Goal: Task Accomplishment & Management: Complete application form

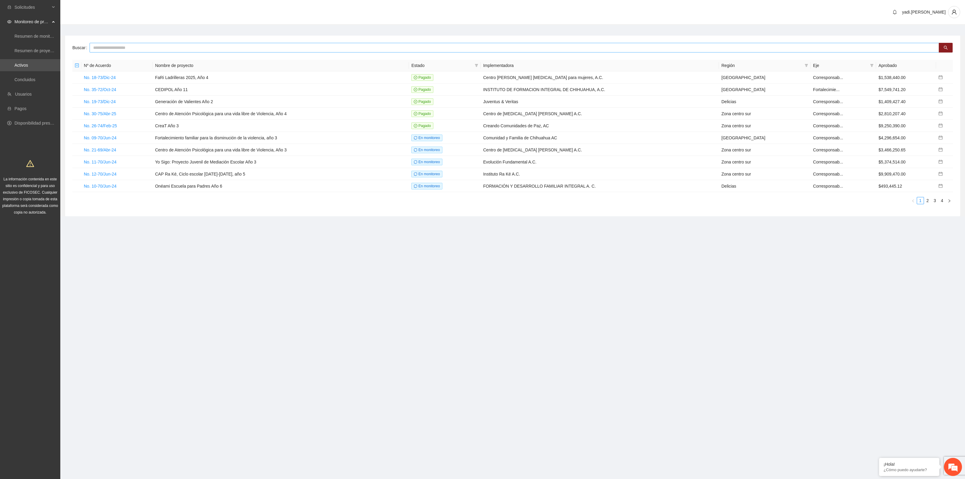
click at [95, 49] on input "text" at bounding box center [515, 48] width 850 height 10
type input "*****"
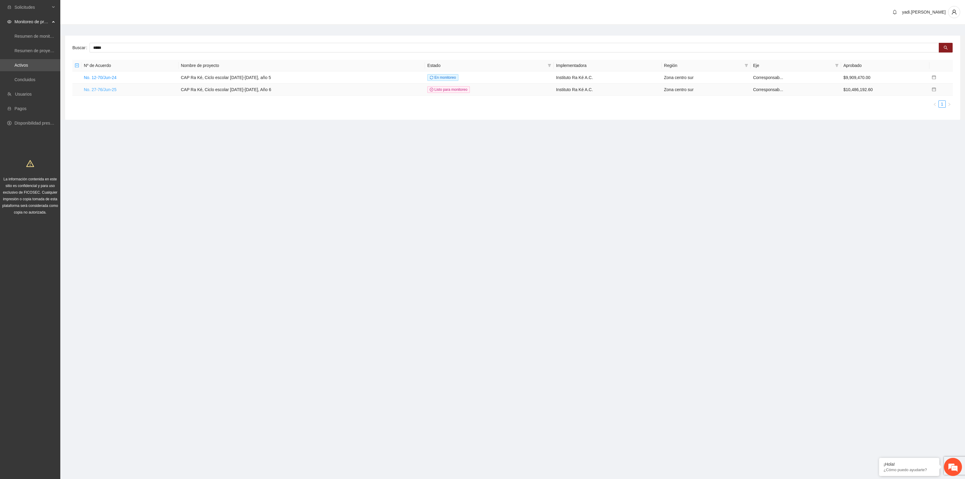
click at [111, 90] on link "No. 27-76/Jun-25" at bounding box center [100, 89] width 33 height 5
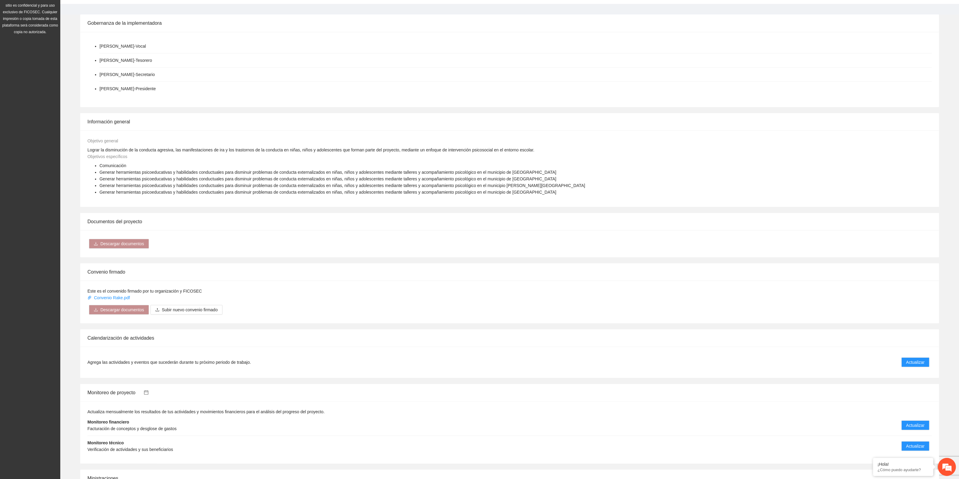
scroll to position [226, 0]
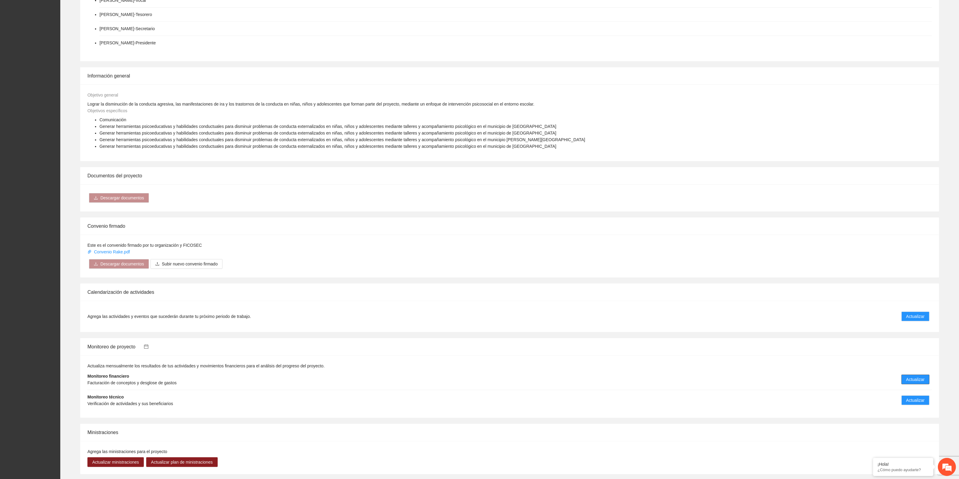
click at [919, 376] on span "Actualizar" at bounding box center [916, 379] width 18 height 7
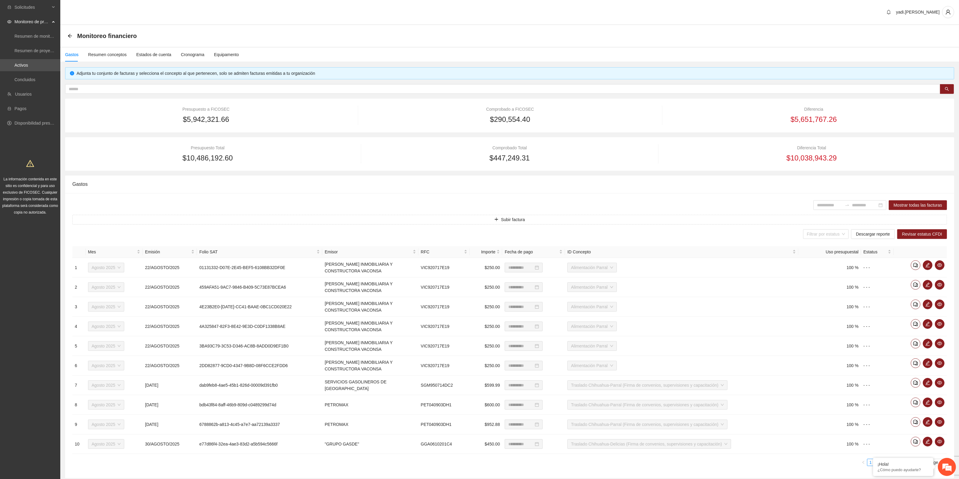
click at [69, 33] on div "Monitoreo financiero" at bounding box center [104, 36] width 73 height 10
click at [70, 35] on icon "arrow-left" at bounding box center [70, 35] width 5 height 5
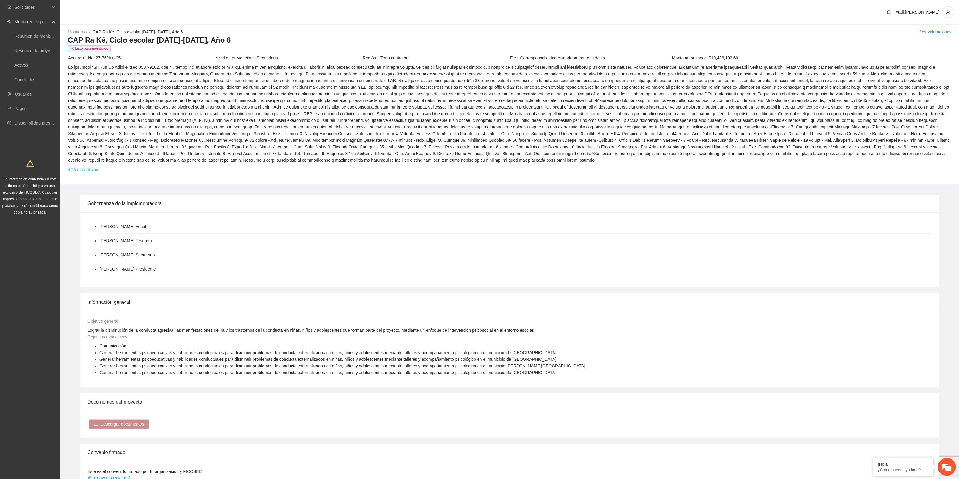
click at [88, 170] on link "Ver la solicitud" at bounding box center [83, 169] width 31 height 7
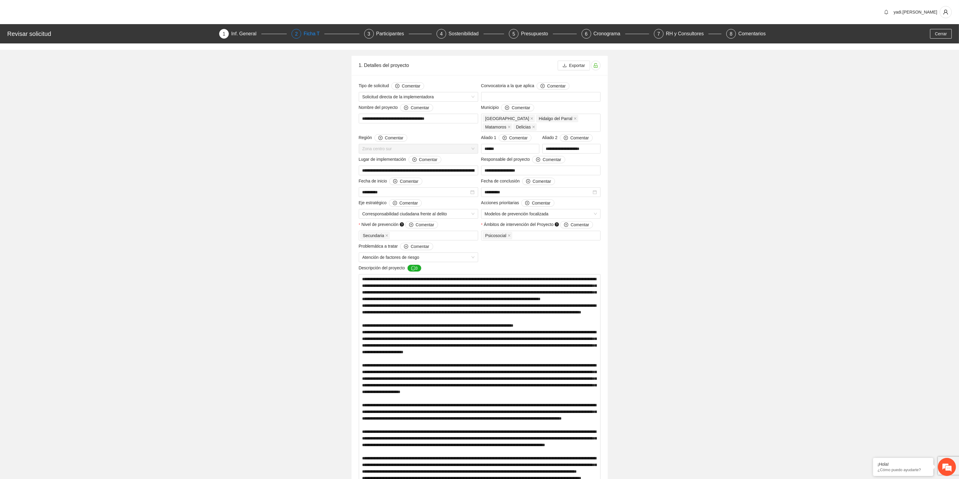
click at [317, 33] on div "Ficha T" at bounding box center [314, 34] width 21 height 10
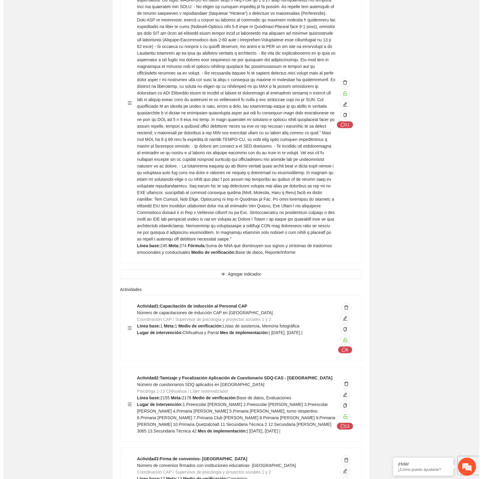
scroll to position [2262, 0]
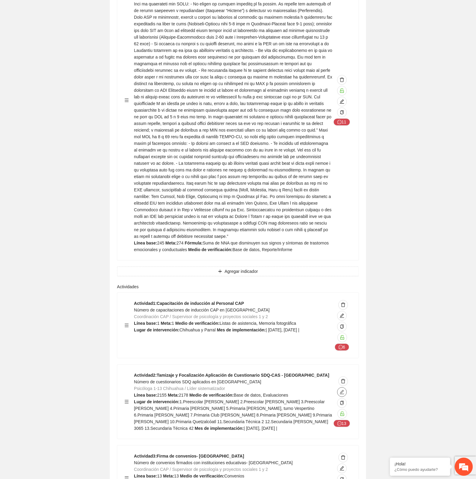
click at [344, 390] on icon "edit" at bounding box center [342, 392] width 4 height 4
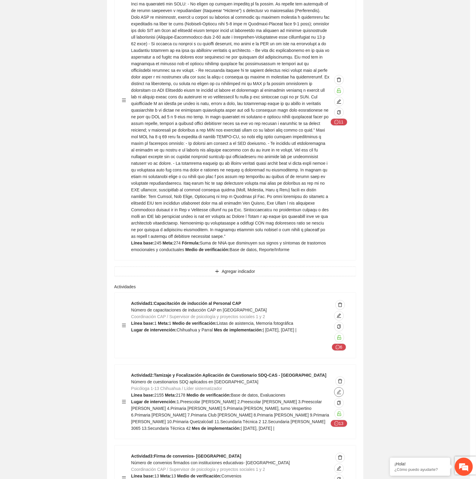
type textarea "**********"
type input "**********"
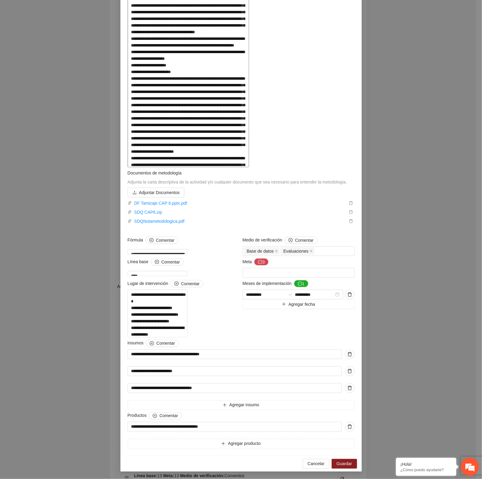
scroll to position [353, 0]
click at [262, 258] on button "3" at bounding box center [261, 261] width 14 height 7
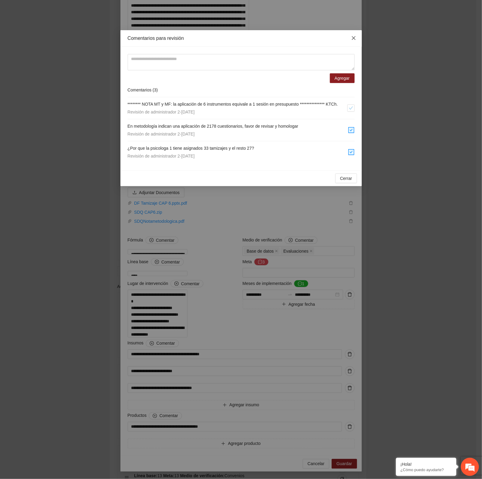
click at [355, 37] on icon "close" at bounding box center [353, 38] width 5 height 5
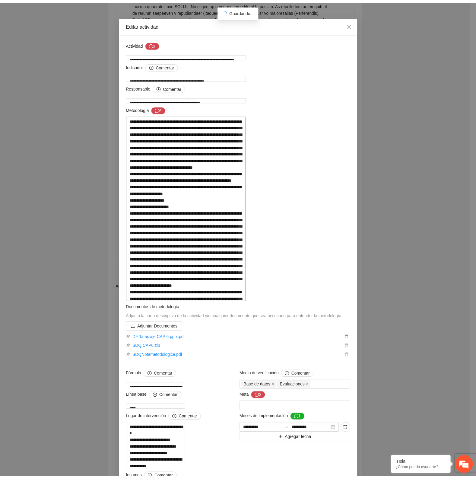
scroll to position [0, 0]
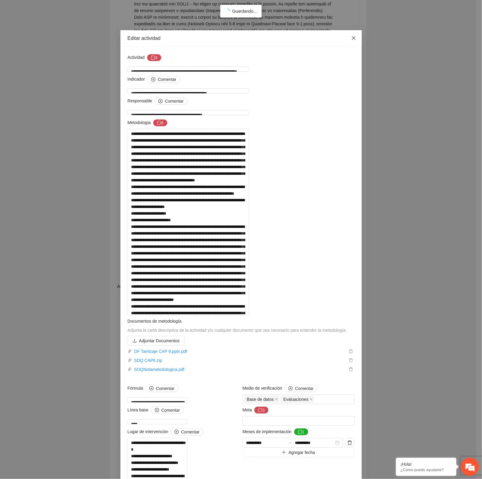
click at [351, 37] on icon "close" at bounding box center [353, 38] width 5 height 5
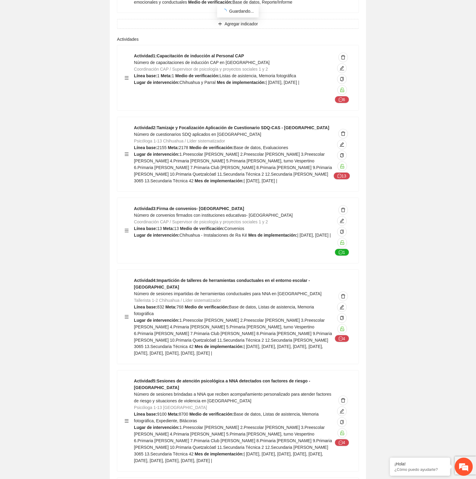
scroll to position [2526, 0]
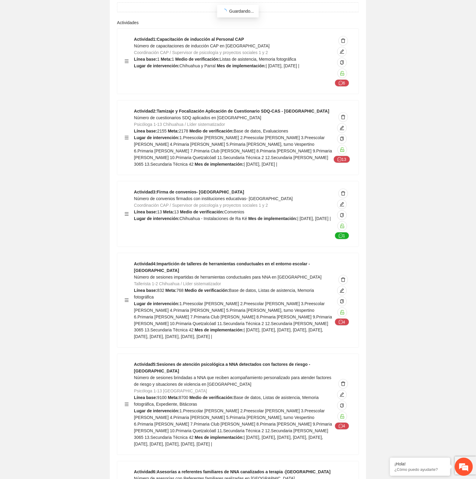
click at [238, 189] on div "Actividad 3 : Firma de convenios- [GEOGRAPHIC_DATA] Número de convenios firmado…" at bounding box center [233, 214] width 198 height 51
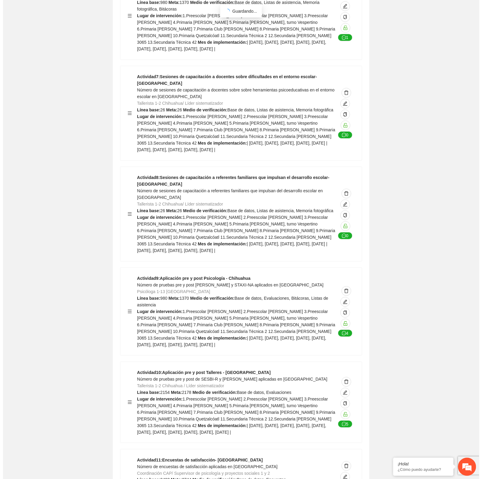
scroll to position [3016, 0]
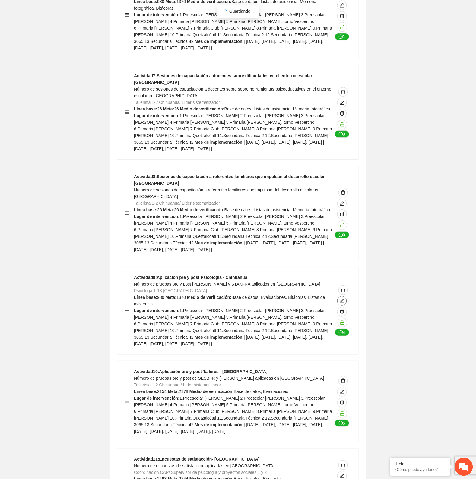
click at [343, 298] on icon "edit" at bounding box center [342, 300] width 5 height 5
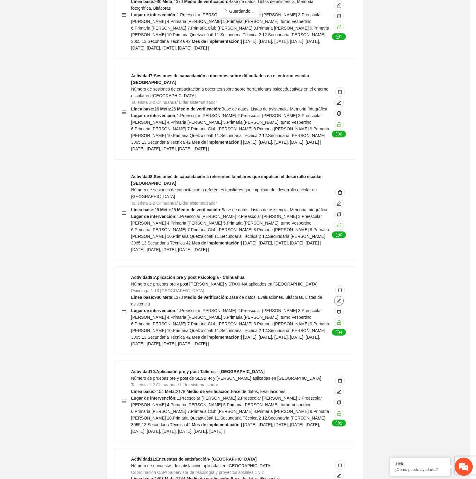
type textarea "**********"
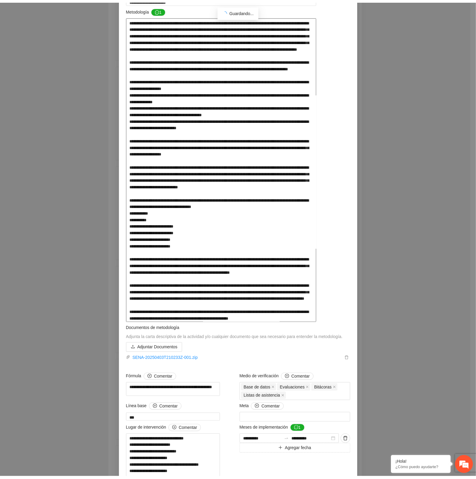
scroll to position [0, 0]
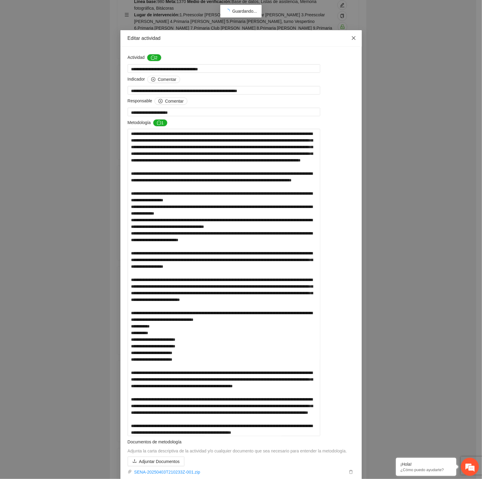
click at [351, 38] on icon "close" at bounding box center [353, 38] width 4 height 4
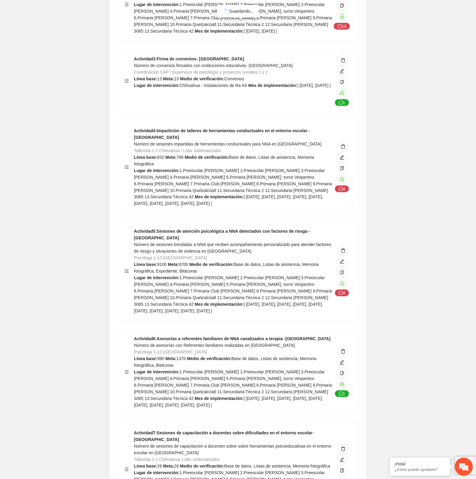
scroll to position [2526, 0]
